Goal: Transaction & Acquisition: Book appointment/travel/reservation

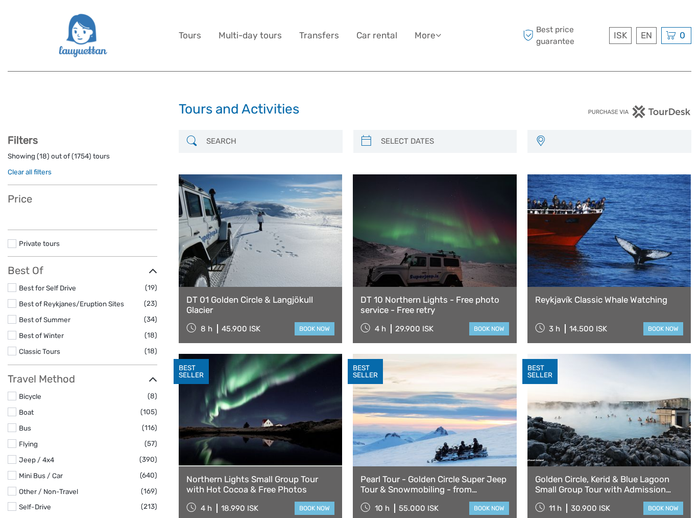
select select
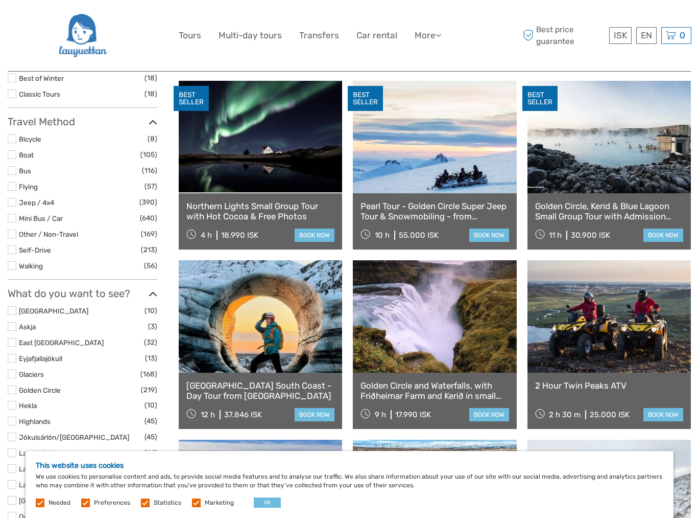
scroll to position [255, 0]
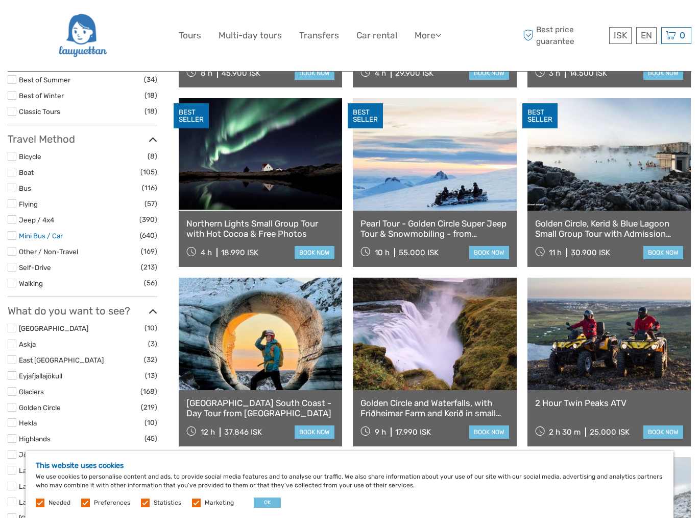
click at [60, 235] on link "Mini Bus / Car" at bounding box center [41, 235] width 44 height 8
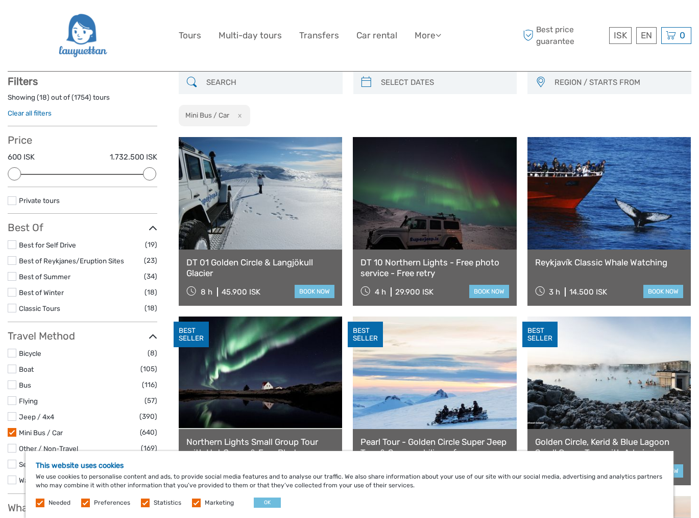
scroll to position [58, 0]
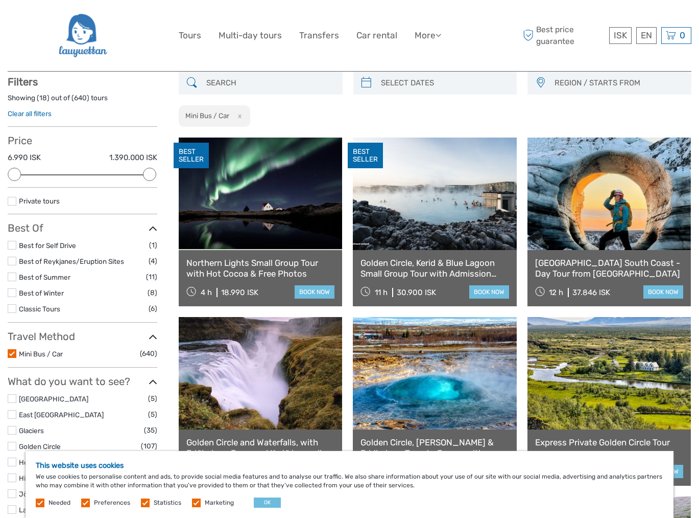
click at [15, 293] on label at bounding box center [12, 292] width 9 height 9
click at [0, 0] on input "checkbox" at bounding box center [0, 0] width 0 height 0
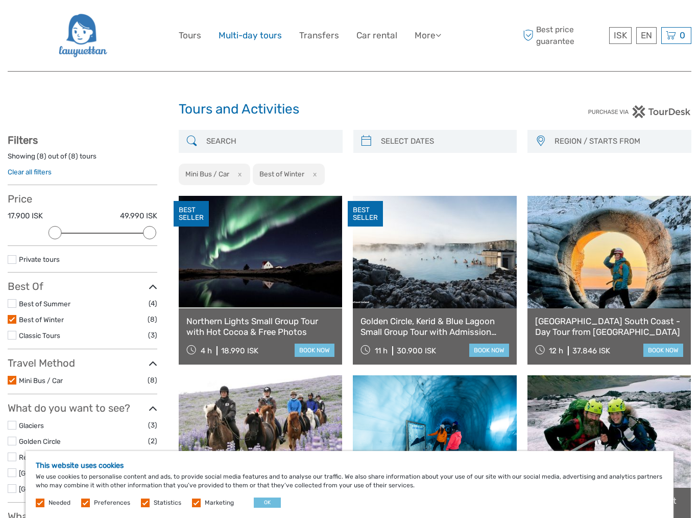
click at [256, 32] on link "Multi-day tours" at bounding box center [250, 35] width 63 height 15
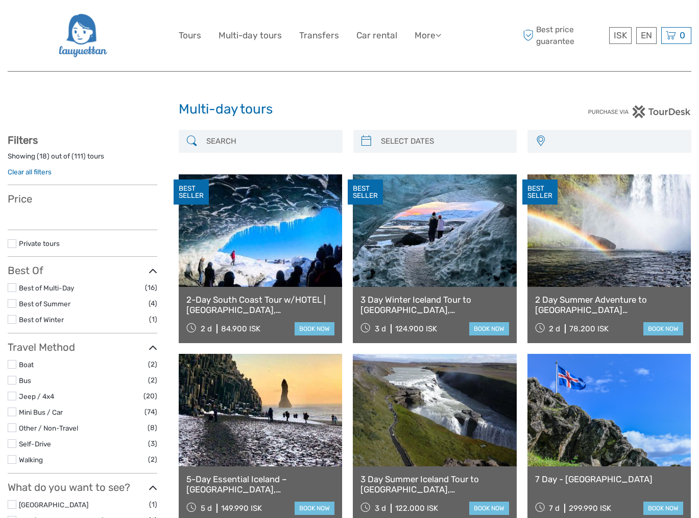
select select
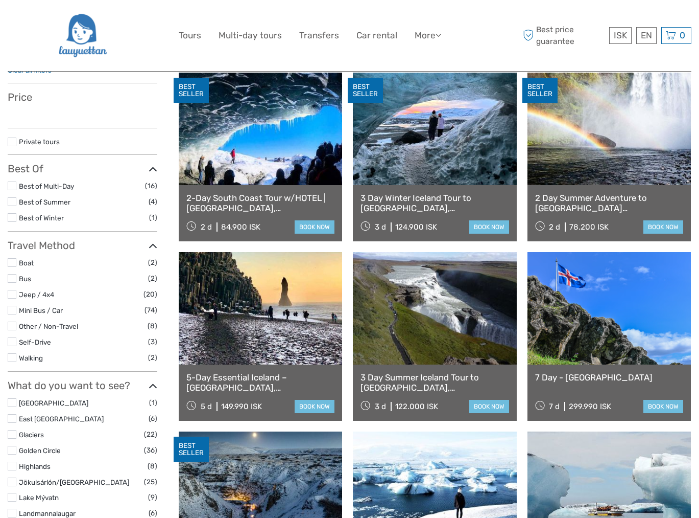
scroll to position [102, 0]
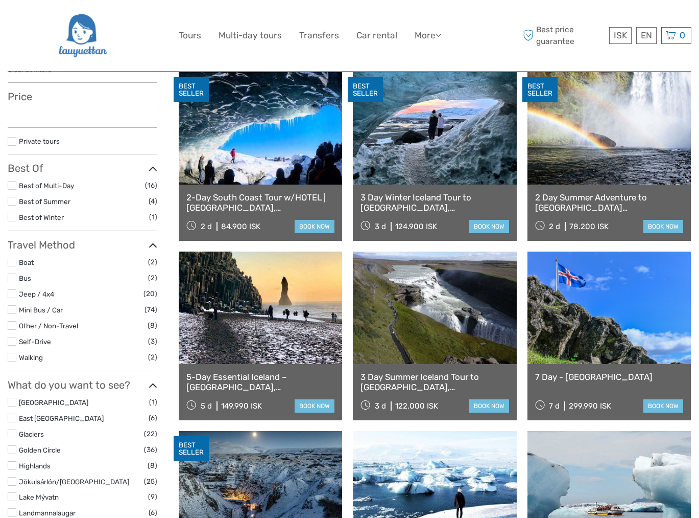
select select
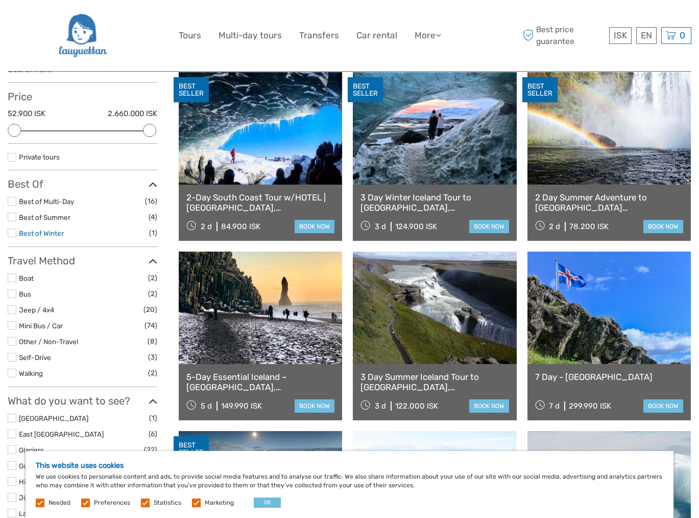
scroll to position [0, 0]
click at [49, 229] on link "Best of Winter" at bounding box center [41, 233] width 45 height 8
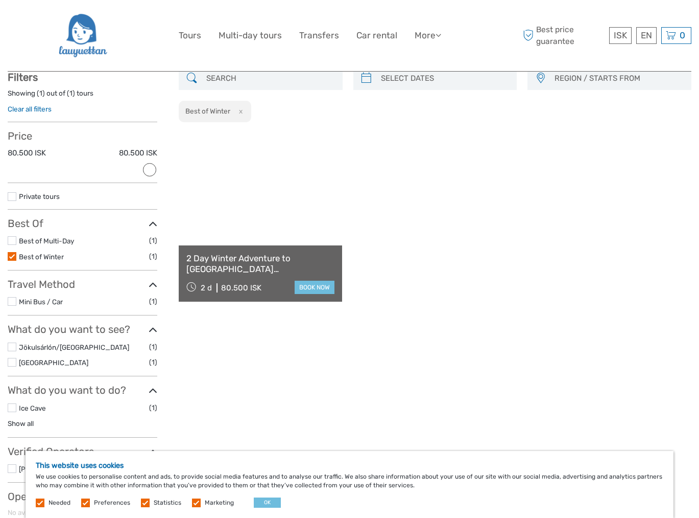
scroll to position [58, 0]
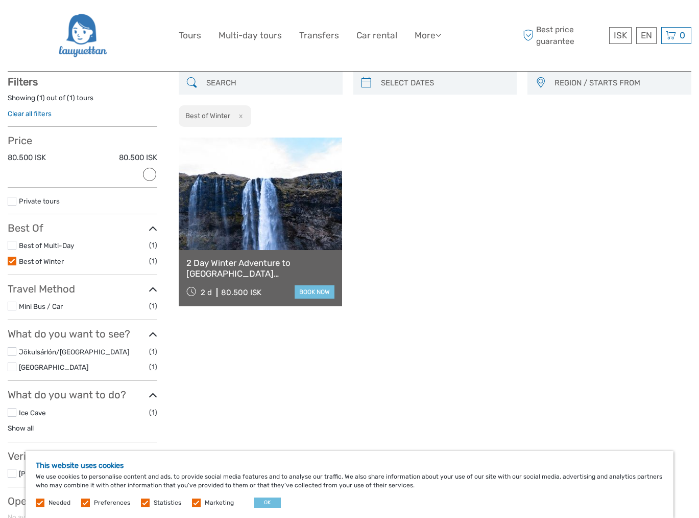
scroll to position [61, 0]
